Goal: Complete application form

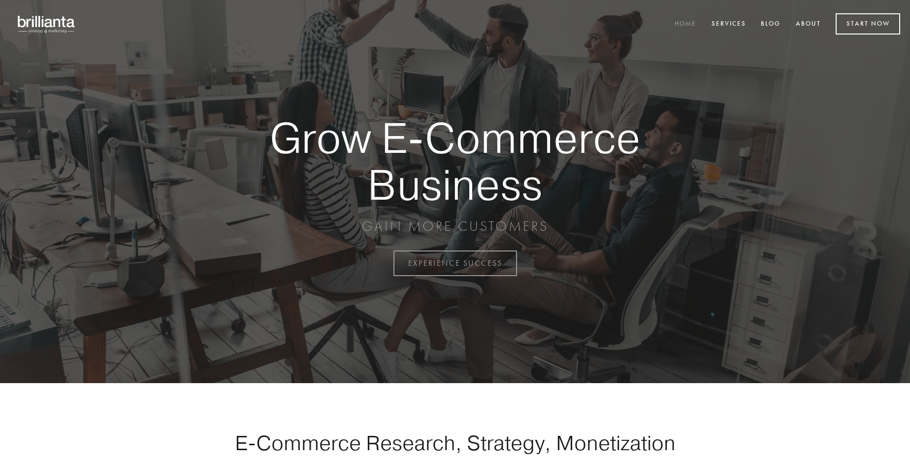
scroll to position [2582, 0]
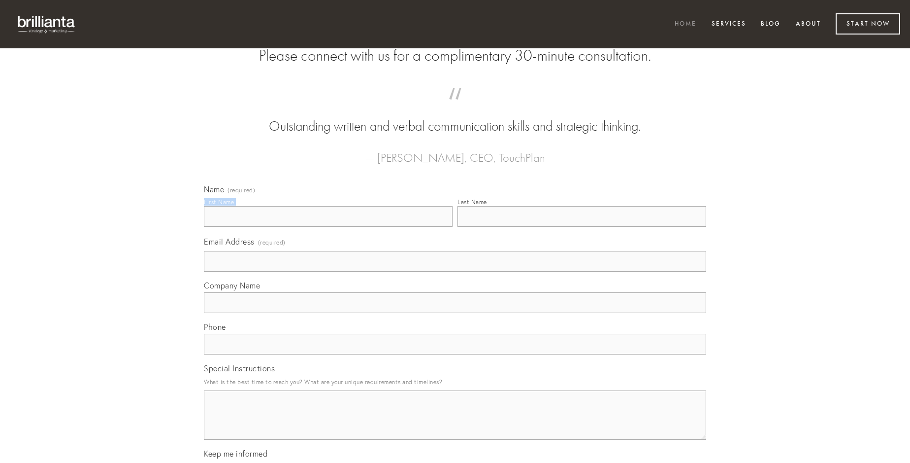
type input "[PERSON_NAME] DDS"
click at [582, 227] on input "Last Name" at bounding box center [582, 216] width 249 height 21
type input "[PERSON_NAME] DDS"
click at [455, 271] on input "Email Address (required)" at bounding box center [455, 261] width 502 height 21
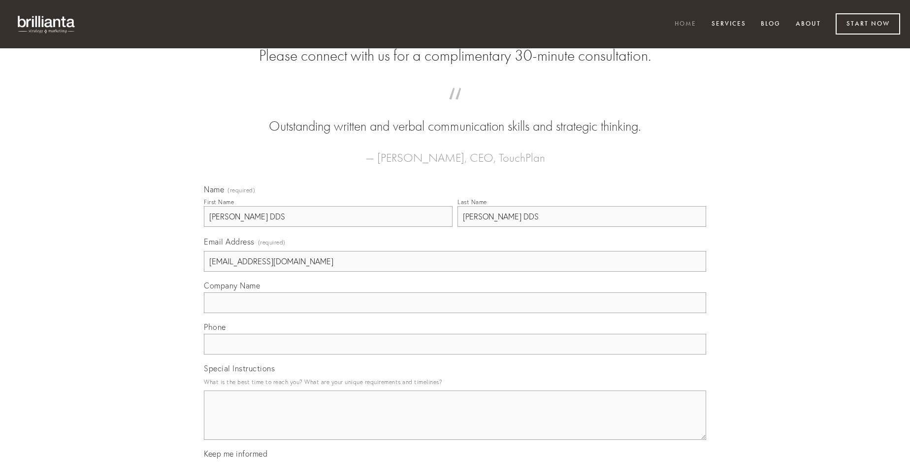
type input "[EMAIL_ADDRESS][DOMAIN_NAME]"
click at [455, 313] on input "Company Name" at bounding box center [455, 302] width 502 height 21
type input "adflicto"
click at [455, 354] on input "text" at bounding box center [455, 344] width 502 height 21
click at [455, 424] on textarea "Special Instructions" at bounding box center [455, 414] width 502 height 49
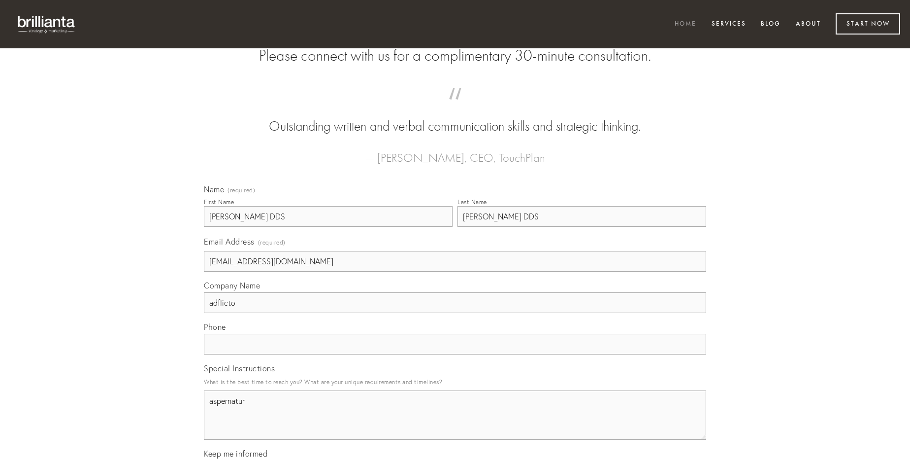
type textarea "aspernatur"
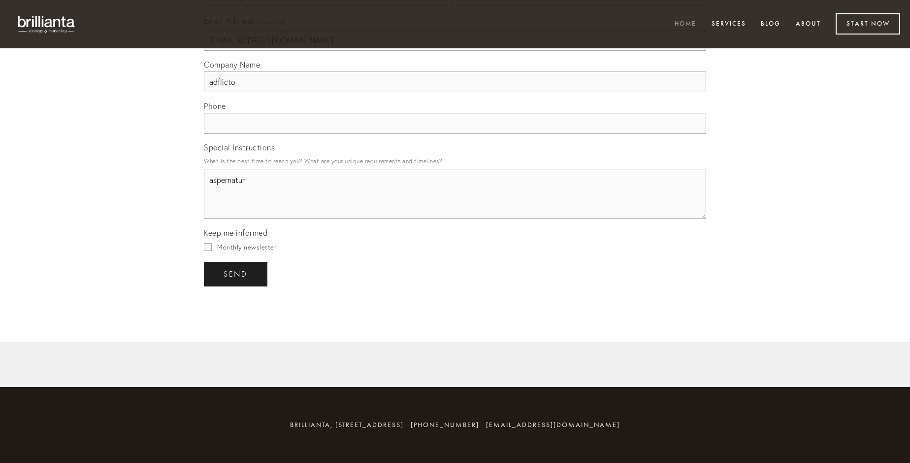
click at [236, 273] on span "send" at bounding box center [236, 273] width 24 height 9
